Goal: Use online tool/utility: Utilize a website feature to perform a specific function

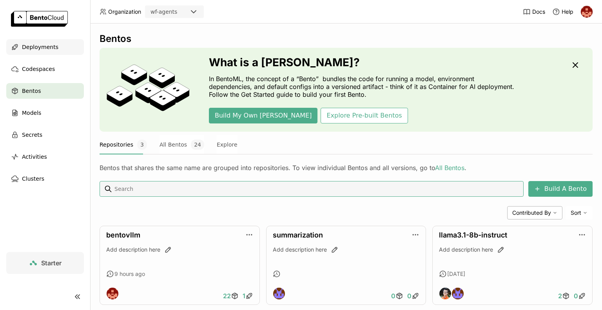
click at [36, 47] on span "Deployments" at bounding box center [40, 46] width 36 height 9
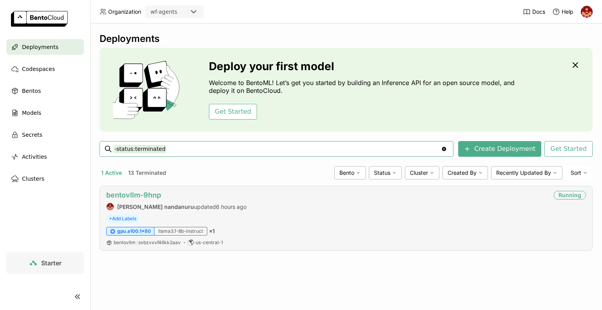
click at [130, 196] on link "bentovllm-9hnp" at bounding box center [133, 195] width 55 height 8
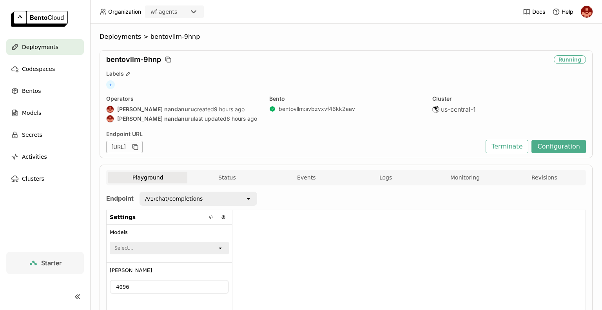
click at [199, 196] on div "/v1/chat/completions" at bounding box center [192, 198] width 105 height 13
click at [245, 198] on icon "open" at bounding box center [248, 199] width 6 height 6
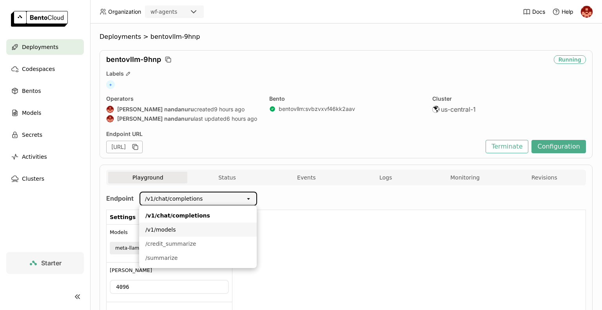
click at [230, 228] on div "/v1/models" at bounding box center [197, 230] width 105 height 8
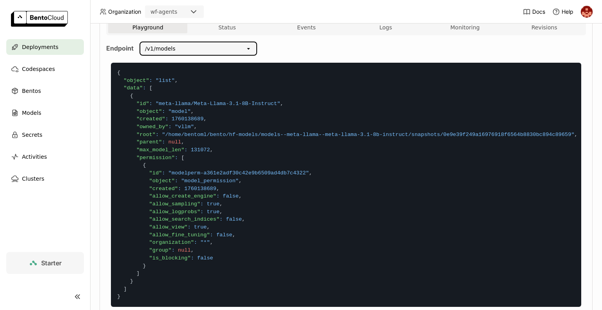
scroll to position [150, 0]
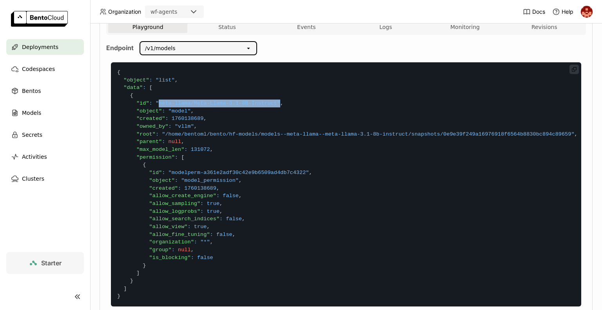
drag, startPoint x: 154, startPoint y: 99, endPoint x: 266, endPoint y: 105, distance: 112.2
click at [266, 105] on code "{ "object" : "list" , "data" : [ { "id" : "meta-llama/Meta-Llama-3.1-8B-Instruc…" at bounding box center [346, 184] width 470 height 244
click at [246, 107] on code "{ "object" : "list" , "data" : [ { "id" : "meta-llama/Meta-Llama-3.1-8B-Instruc…" at bounding box center [346, 184] width 470 height 244
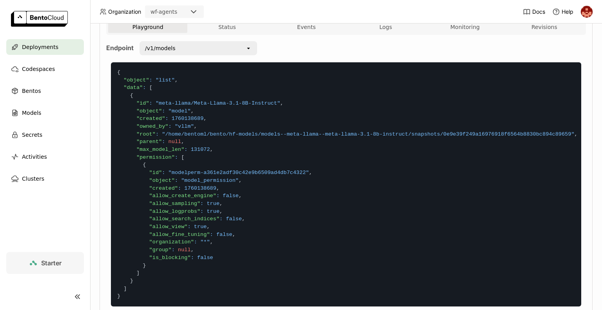
click at [214, 52] on div "/v1/models" at bounding box center [192, 48] width 105 height 13
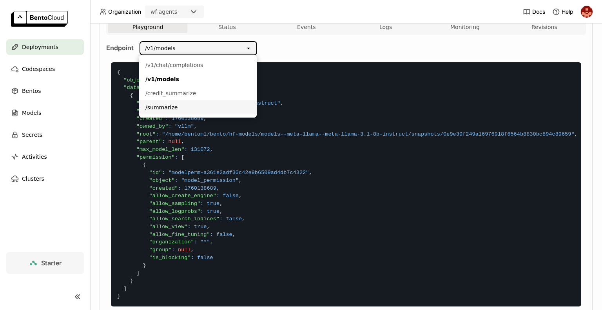
click at [167, 110] on div "/summarize" at bounding box center [197, 107] width 105 height 8
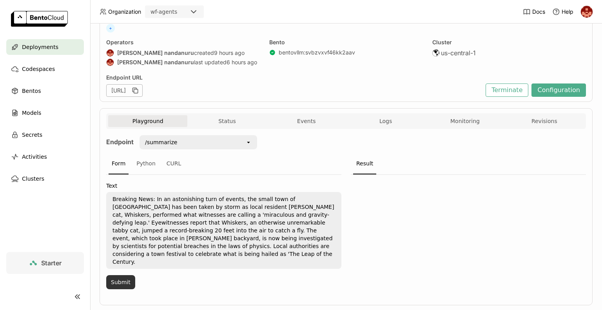
click at [121, 275] on button "Submit" at bounding box center [120, 282] width 29 height 14
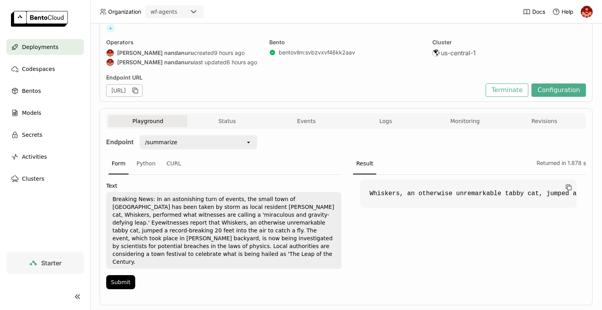
click at [205, 146] on div "/summarize" at bounding box center [192, 142] width 105 height 13
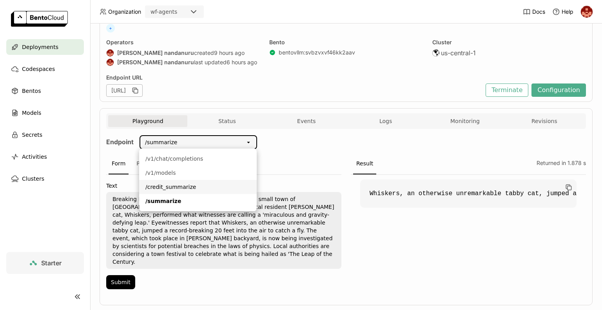
click at [172, 188] on div "/credit_summarize" at bounding box center [197, 187] width 105 height 8
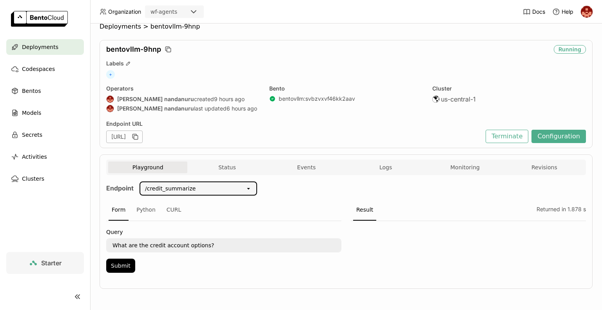
scroll to position [9, 0]
click at [303, 243] on textarea "What are the credit account options?" at bounding box center [224, 246] width 234 height 13
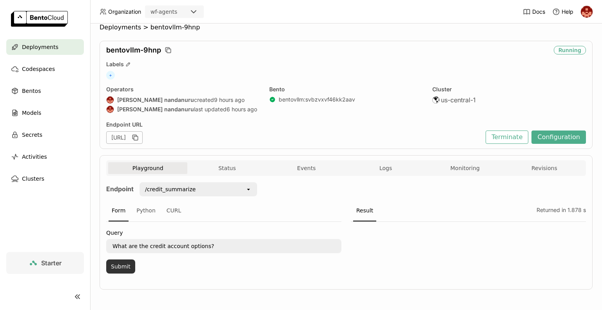
click at [121, 264] on button "Submit" at bounding box center [120, 266] width 29 height 14
click at [158, 190] on div "/credit_summarize" at bounding box center [170, 189] width 51 height 8
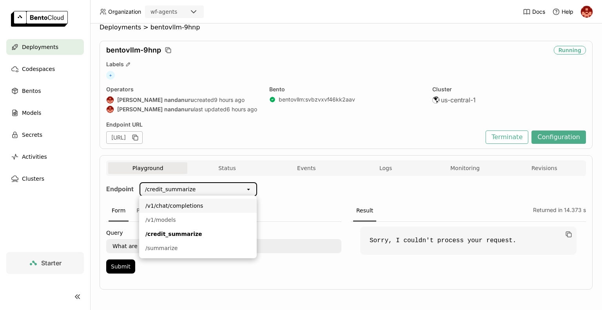
click at [165, 206] on div "/v1/chat/completions" at bounding box center [197, 206] width 105 height 8
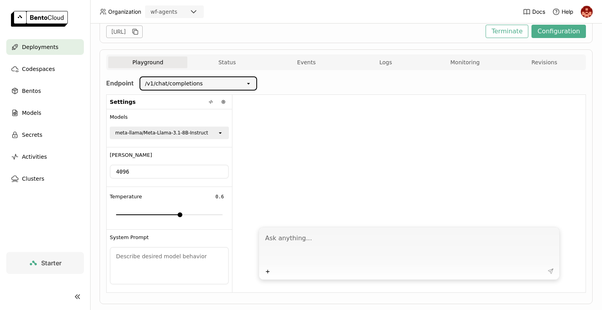
scroll to position [129, 0]
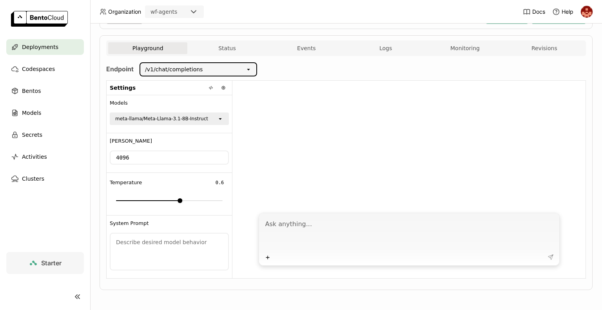
click at [282, 227] on textarea at bounding box center [409, 234] width 289 height 36
type textarea "hi"
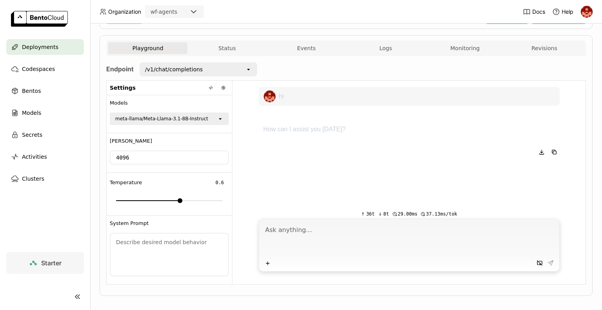
click at [235, 69] on div "/v1/chat/completions" at bounding box center [192, 69] width 105 height 13
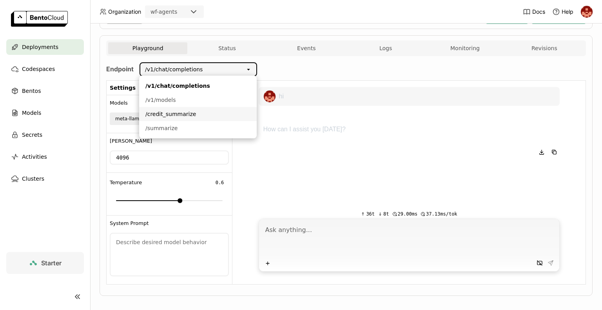
click at [225, 114] on div "/credit_summarize" at bounding box center [197, 114] width 105 height 8
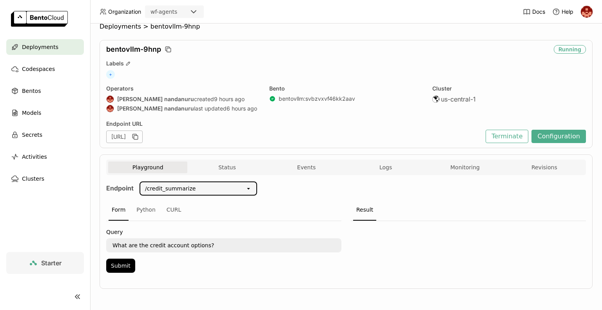
scroll to position [9, 0]
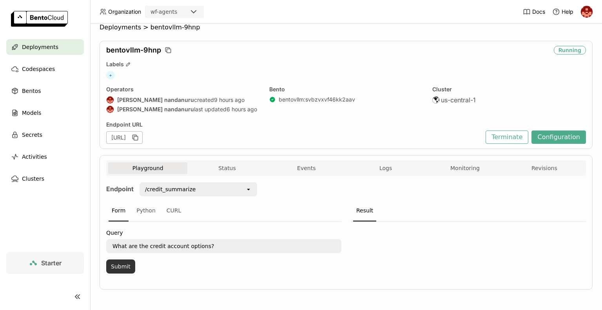
click at [125, 263] on button "Submit" at bounding box center [120, 266] width 29 height 14
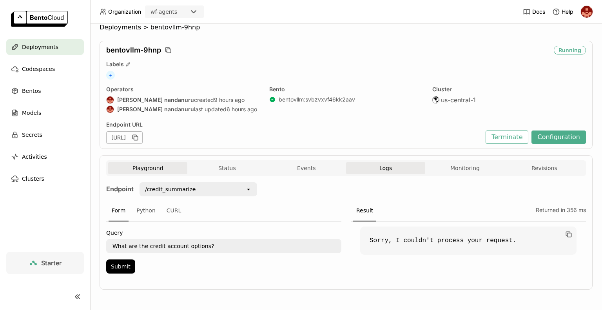
click at [379, 165] on span "Logs" at bounding box center [385, 168] width 13 height 7
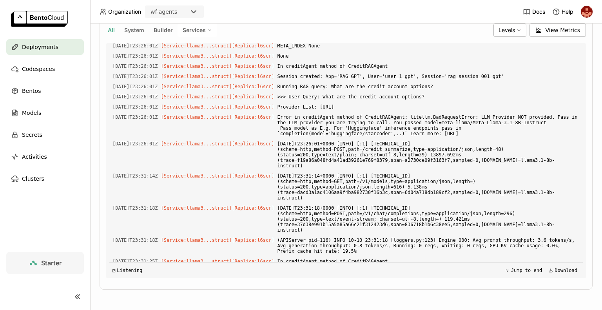
scroll to position [1807, 0]
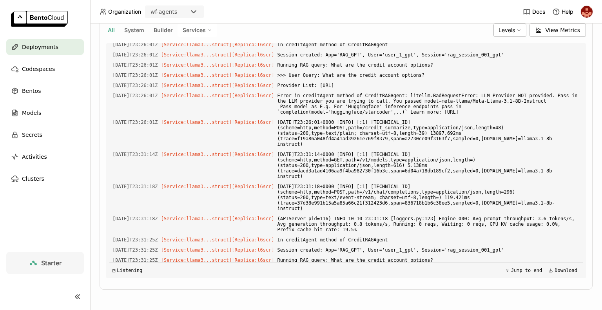
click at [345, 286] on span "Error in creditAgent method of CreditRAGAgent: litellm.BadRequestError: LLM Pro…" at bounding box center [428, 298] width 302 height 25
click at [351, 286] on span "Error in creditAgent method of CreditRAGAgent: litellm.BadRequestError: LLM Pro…" at bounding box center [428, 298] width 302 height 25
drag, startPoint x: 413, startPoint y: 197, endPoint x: 514, endPoint y: 196, distance: 101.5
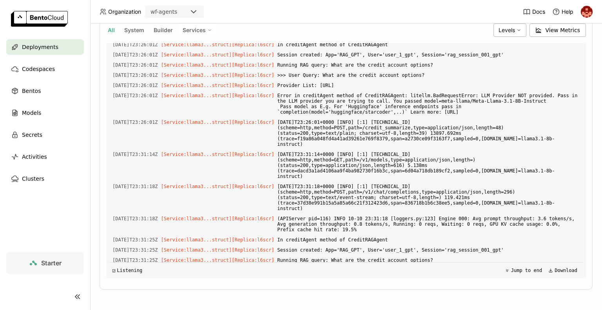
click at [514, 286] on span "Error in creditAgent method of CreditRAGAgent: litellm.BadRequestError: LLM Pro…" at bounding box center [428, 298] width 302 height 25
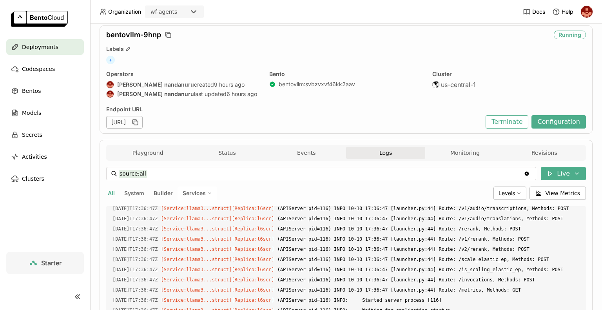
scroll to position [0, 0]
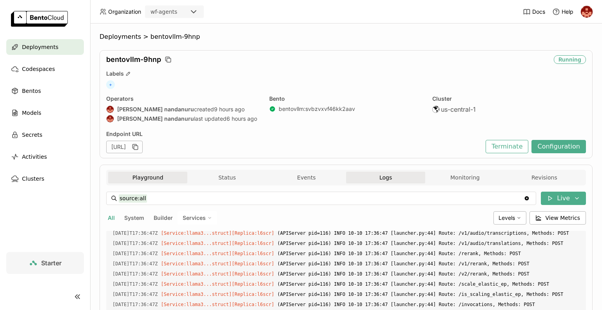
click at [153, 178] on button "Playground" at bounding box center [147, 178] width 79 height 12
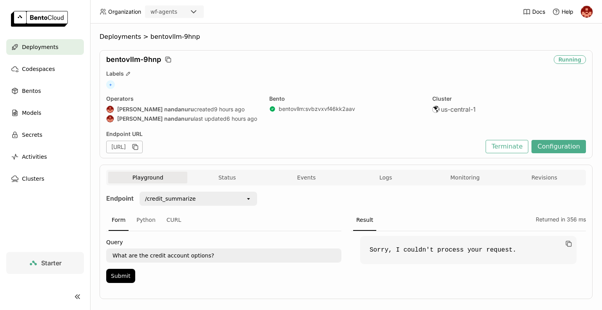
scroll to position [9, 0]
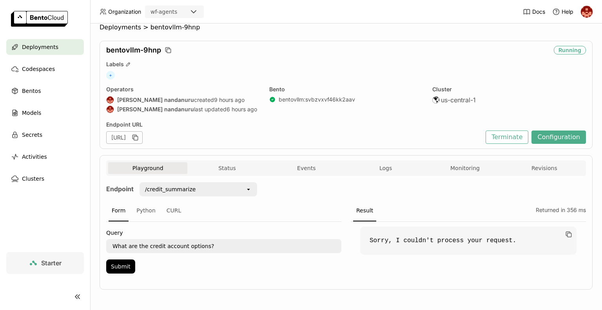
click at [159, 191] on div "/credit_summarize" at bounding box center [170, 189] width 51 height 8
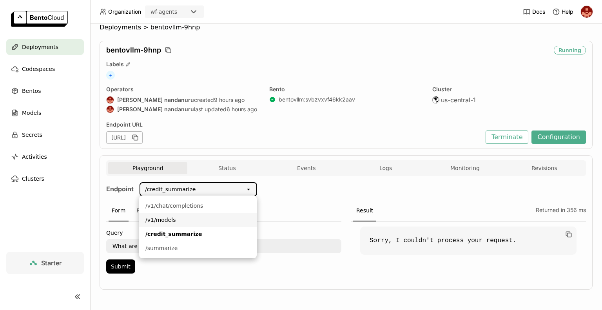
click at [181, 217] on div "/v1/models" at bounding box center [197, 220] width 105 height 8
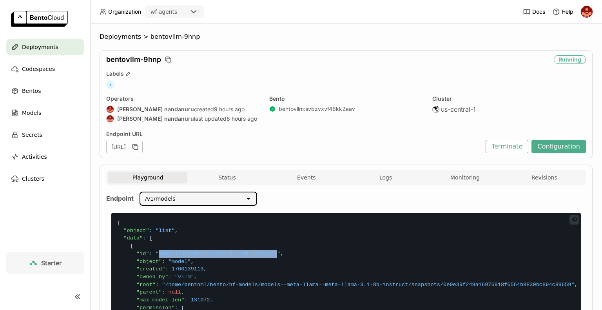
drag, startPoint x: 155, startPoint y: 252, endPoint x: 263, endPoint y: 254, distance: 108.6
click at [263, 254] on span ""meta-llama/Meta-Llama-3.1-8B-Instruct"" at bounding box center [218, 254] width 125 height 6
copy span "meta-llama/Meta-Llama-3.1-8B-Instruct"
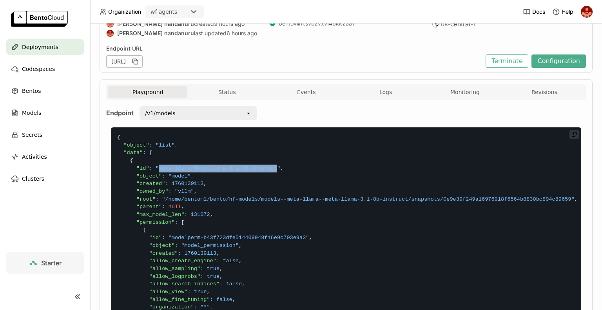
scroll to position [71, 0]
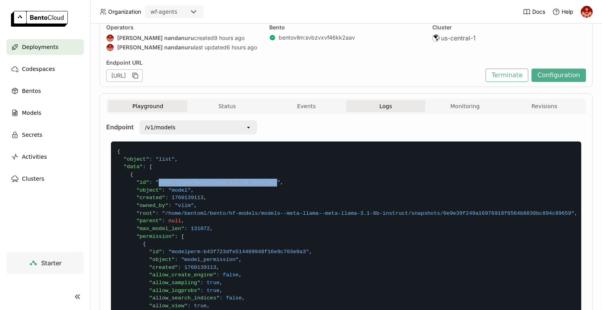
click at [379, 105] on span "Logs" at bounding box center [385, 106] width 13 height 7
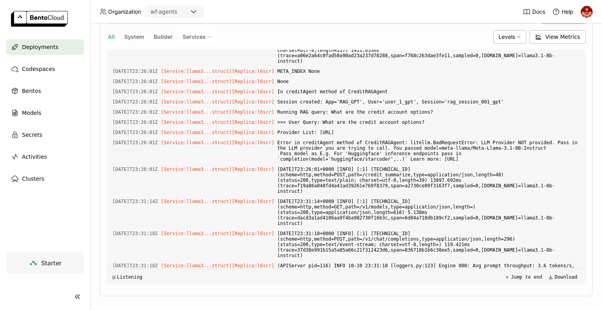
scroll to position [1834, 0]
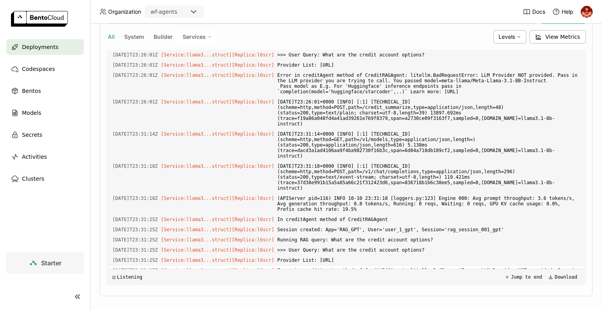
drag, startPoint x: 403, startPoint y: 187, endPoint x: 304, endPoint y: 187, distance: 98.7
click at [304, 266] on span "Error in creditAgent method of CreditRAGAgent: litellm.BadRequestError: LLM Pro…" at bounding box center [428, 278] width 302 height 25
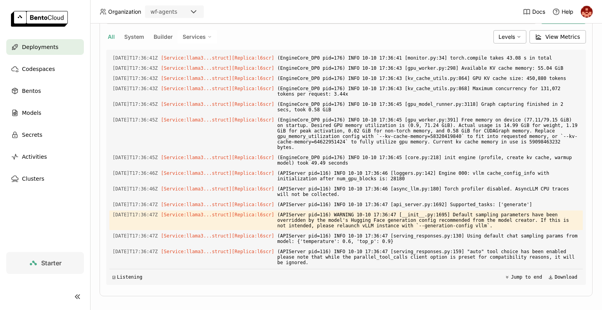
scroll to position [0, 0]
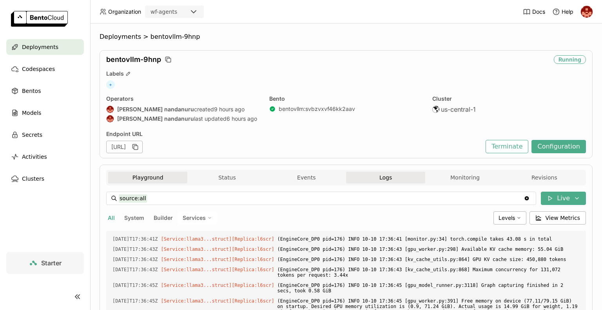
click at [160, 176] on button "Playground" at bounding box center [147, 178] width 79 height 12
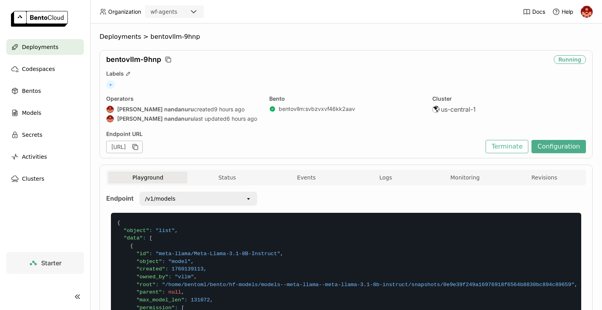
click at [171, 200] on div "/v1/models" at bounding box center [160, 199] width 31 height 8
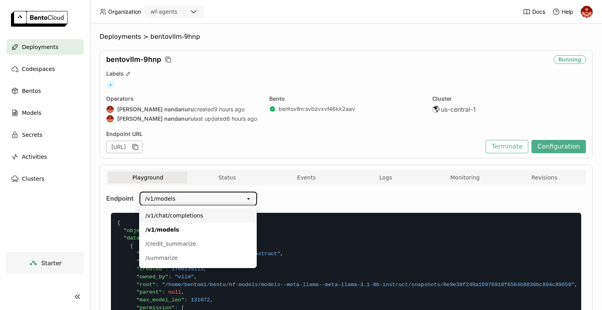
click at [186, 221] on li "/v1/chat/completions" at bounding box center [198, 215] width 118 height 14
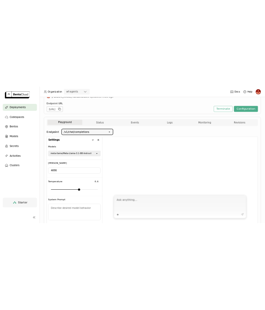
scroll to position [98, 0]
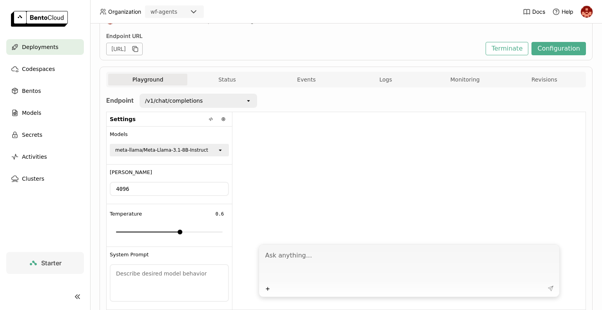
click at [273, 252] on textarea at bounding box center [409, 265] width 289 height 36
type textarea "hello"
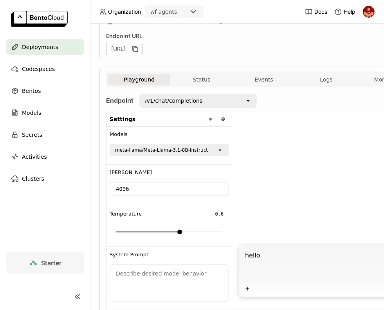
click at [336, 261] on textarea "hello" at bounding box center [359, 265] width 228 height 36
